Goal: Task Accomplishment & Management: Manage account settings

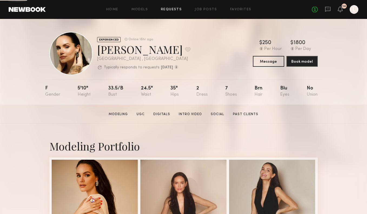
click at [171, 10] on link "Requests" at bounding box center [171, 10] width 21 height 4
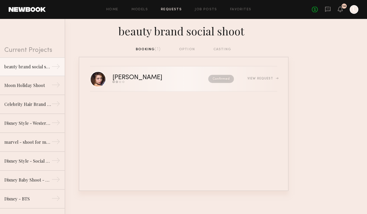
click at [160, 76] on div "[PERSON_NAME]" at bounding box center [149, 78] width 73 height 6
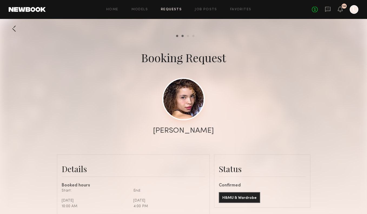
click at [178, 103] on link at bounding box center [183, 99] width 42 height 42
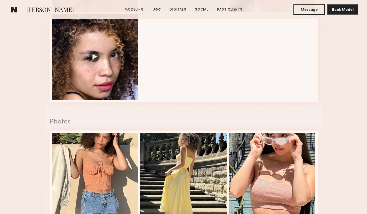
scroll to position [538, 0]
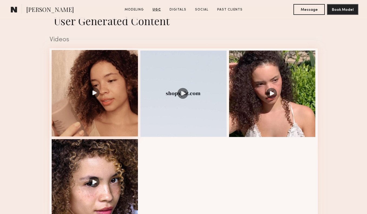
click at [110, 87] on div at bounding box center [95, 93] width 87 height 87
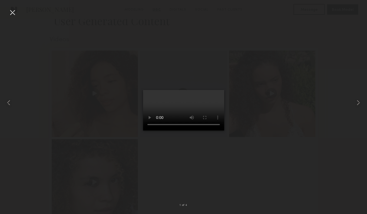
click at [265, 175] on div at bounding box center [183, 103] width 367 height 188
click at [78, 48] on div at bounding box center [183, 103] width 367 height 188
click at [15, 12] on div at bounding box center [12, 12] width 9 height 9
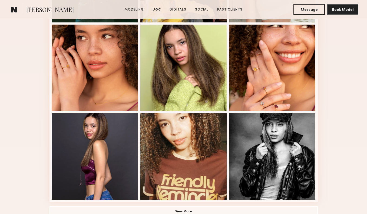
scroll to position [0, 0]
